Goal: Task Accomplishment & Management: Complete application form

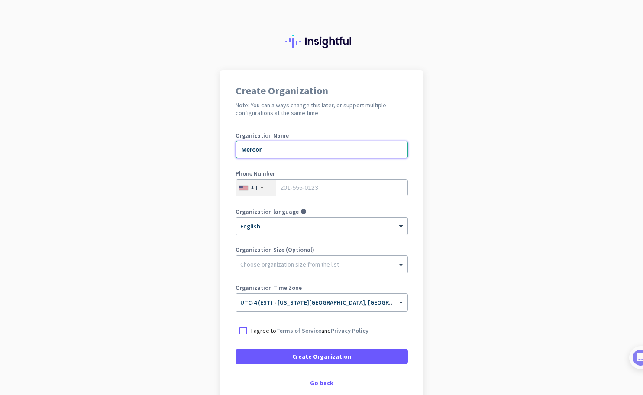
type input "Mercor"
type input "6465750816"
click at [318, 330] on p "I agree to Terms of Service and Privacy Policy" at bounding box center [309, 331] width 117 height 9
click at [0, 0] on input "I agree to Terms of Service and Privacy Policy" at bounding box center [0, 0] width 0 height 0
type input "Mercor"
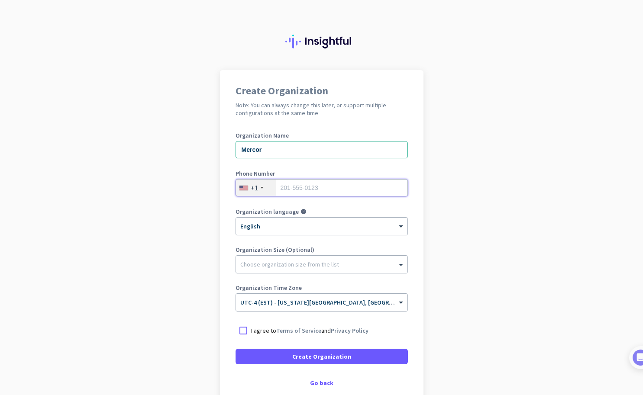
type input "7"
type input "646575-0816"
click at [307, 332] on link "Terms of Service" at bounding box center [298, 331] width 45 height 8
click at [242, 330] on div at bounding box center [244, 331] width 16 height 16
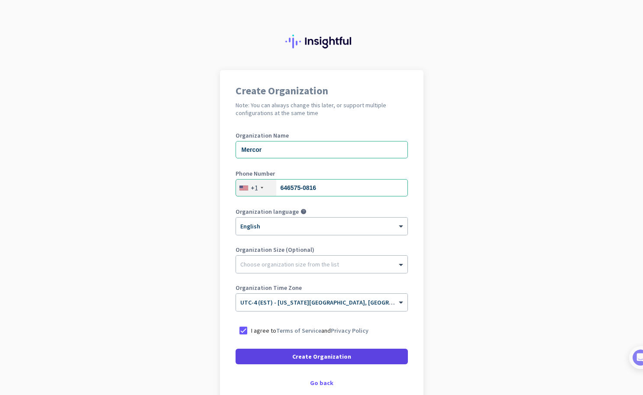
click at [314, 356] on span "Create Organization" at bounding box center [321, 356] width 59 height 9
